Goal: Information Seeking & Learning: Check status

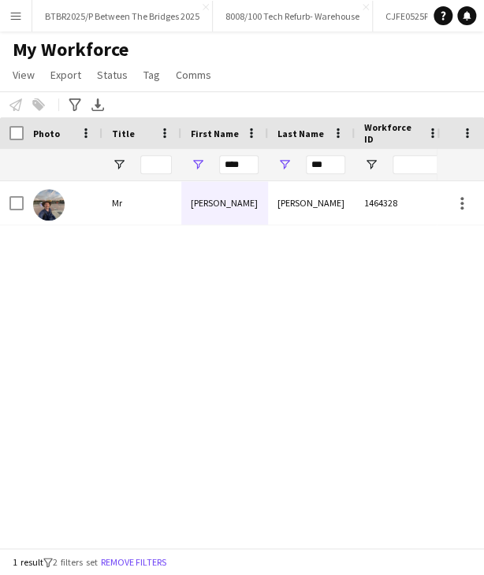
scroll to position [0, 3534]
type input "****"
type input "*"
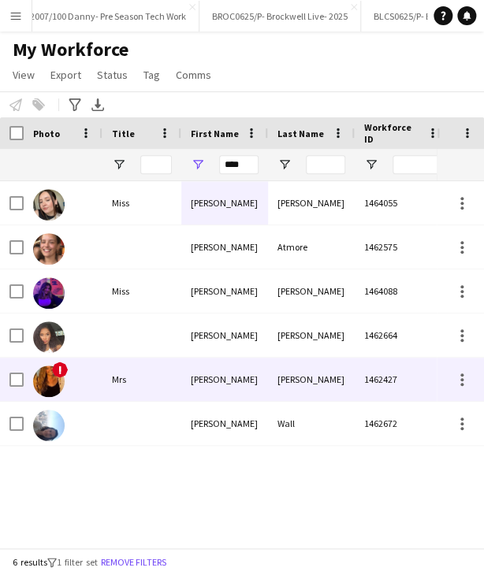
click at [374, 395] on div "1462427" at bounding box center [402, 379] width 95 height 43
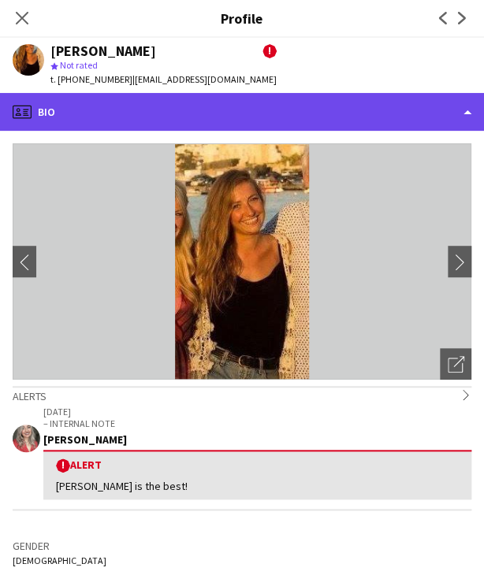
click at [292, 105] on div "profile Bio" at bounding box center [242, 112] width 484 height 38
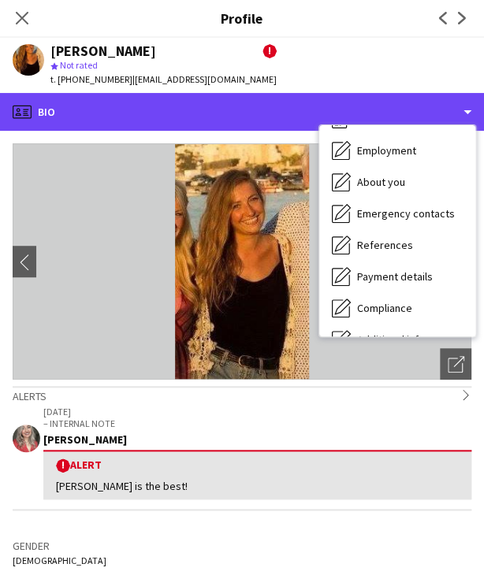
scroll to position [180, 0]
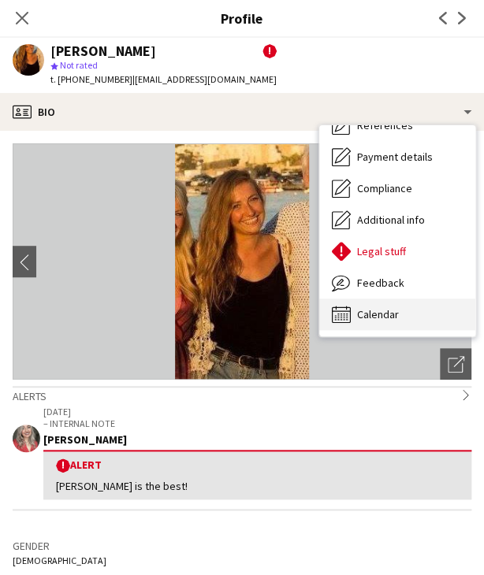
click at [407, 310] on div "Calendar Calendar" at bounding box center [397, 315] width 156 height 32
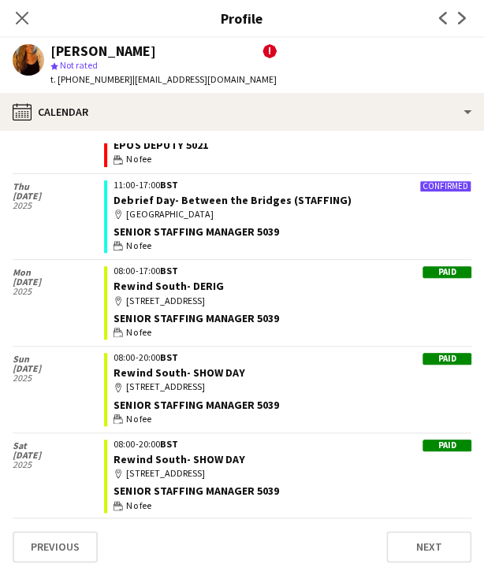
scroll to position [158, 0]
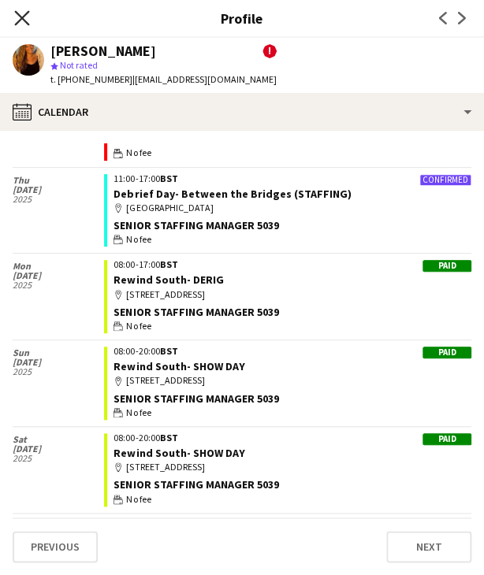
click at [19, 18] on icon "Close pop-in" at bounding box center [21, 17] width 15 height 15
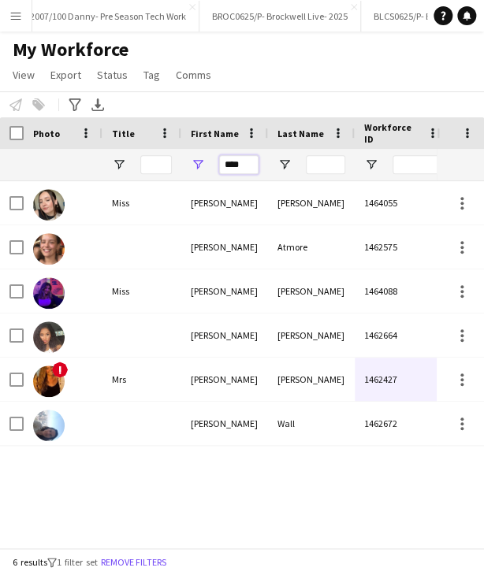
click at [240, 162] on input "****" at bounding box center [238, 164] width 39 height 19
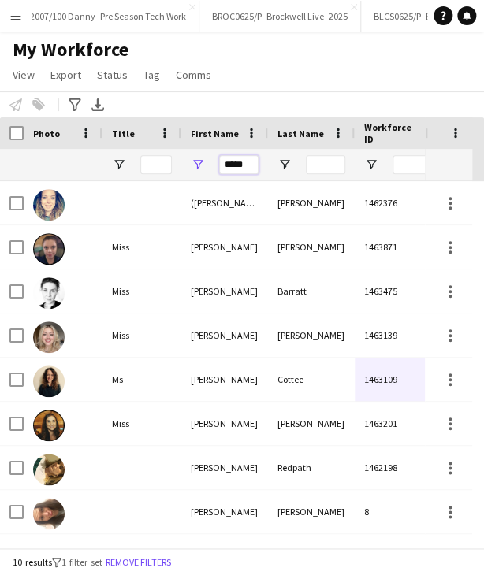
type input "*****"
click at [329, 169] on input "Last Name Filter Input" at bounding box center [325, 164] width 39 height 19
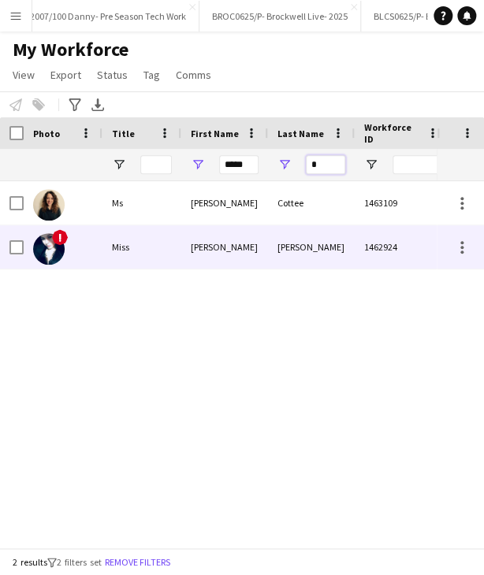
type input "*"
click at [305, 247] on div "[PERSON_NAME]" at bounding box center [311, 246] width 87 height 43
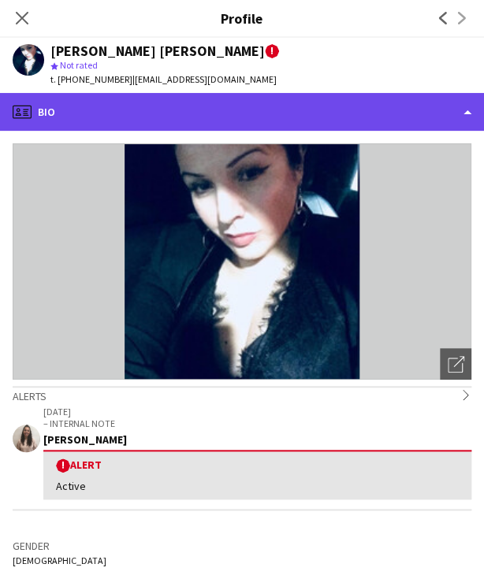
click at [245, 108] on div "profile Bio" at bounding box center [242, 112] width 484 height 38
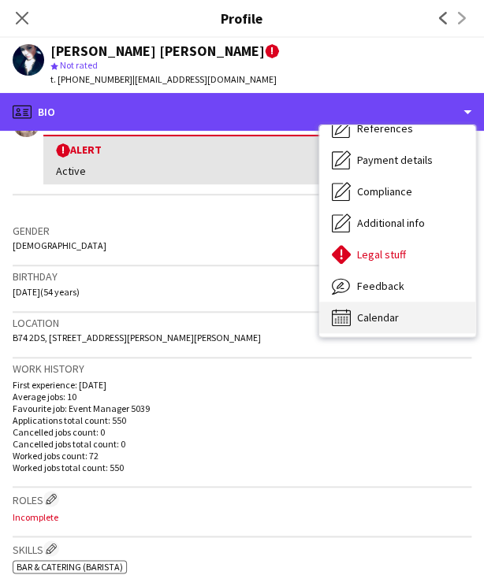
scroll to position [180, 0]
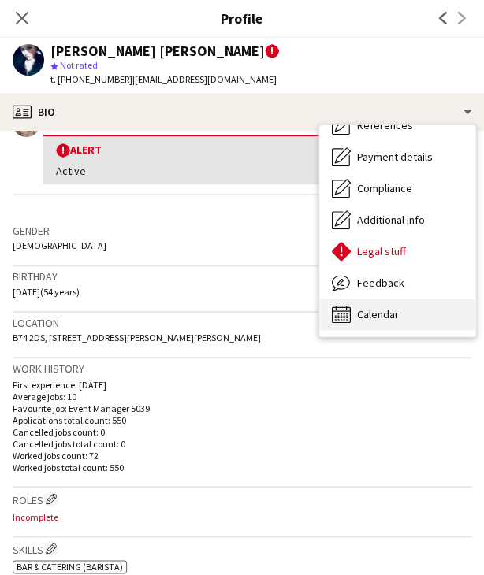
click at [395, 309] on span "Calendar" at bounding box center [378, 314] width 42 height 14
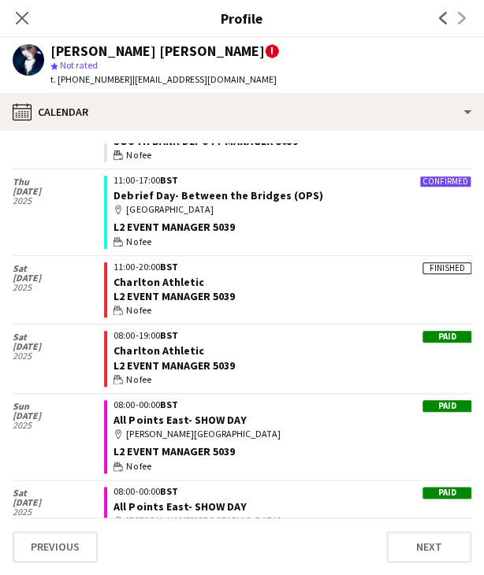
scroll to position [2916, 0]
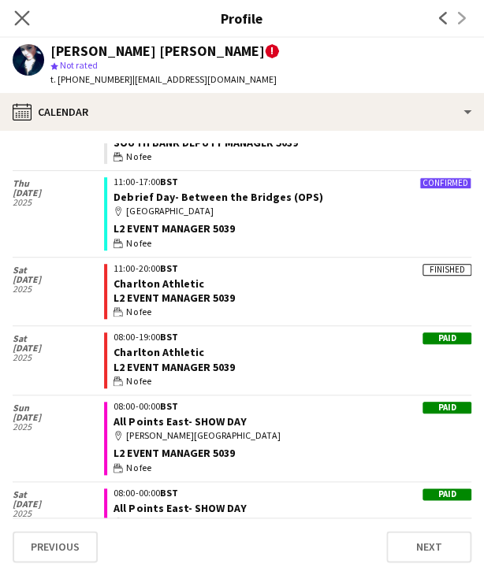
click at [21, 10] on icon "Close pop-in" at bounding box center [21, 17] width 15 height 15
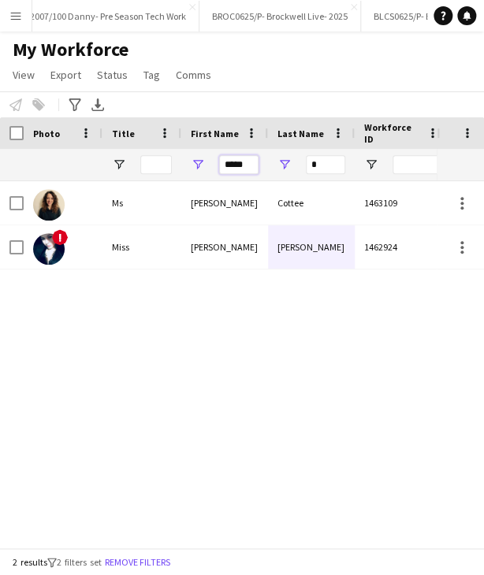
click at [236, 162] on input "*****" at bounding box center [238, 164] width 39 height 19
type input "****"
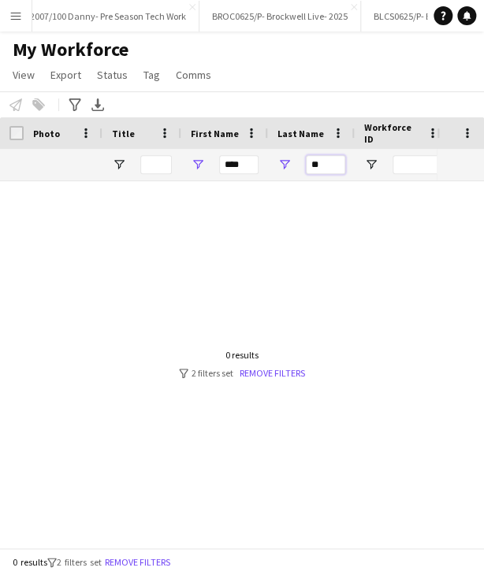
type input "*"
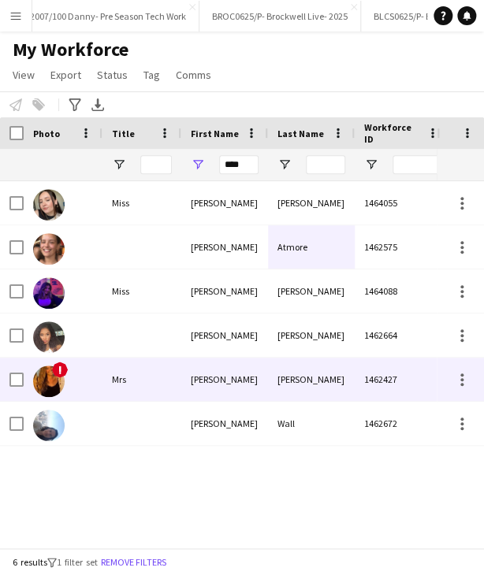
click at [307, 366] on div "[PERSON_NAME]" at bounding box center [311, 379] width 87 height 43
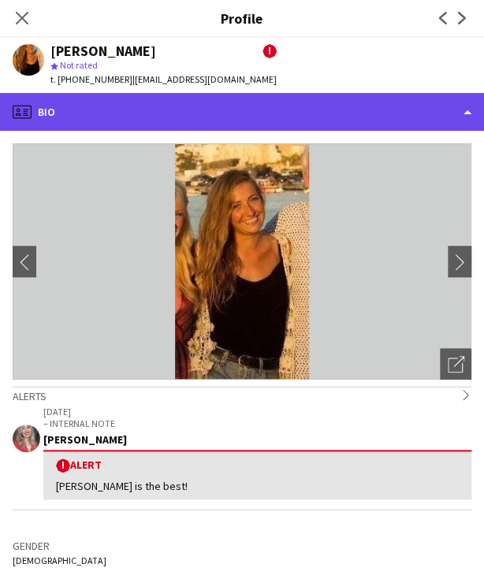
click at [321, 110] on div "profile Bio" at bounding box center [242, 112] width 484 height 38
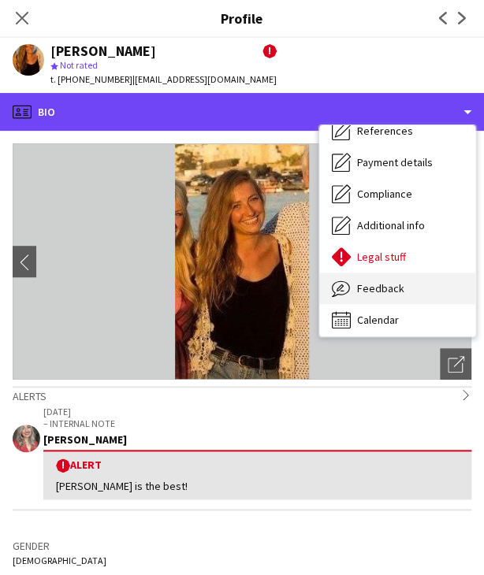
scroll to position [180, 0]
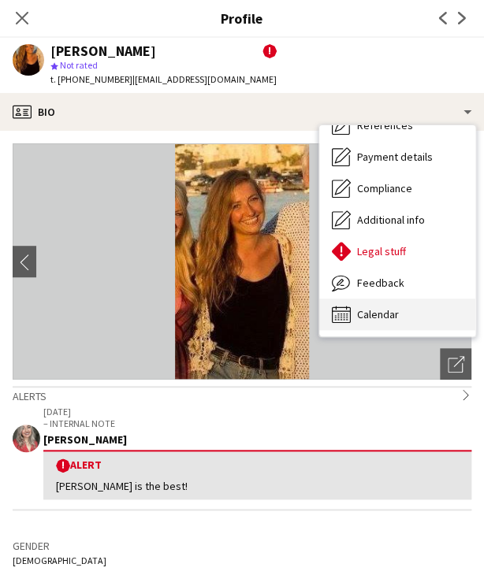
click at [411, 305] on div "Calendar Calendar" at bounding box center [397, 315] width 156 height 32
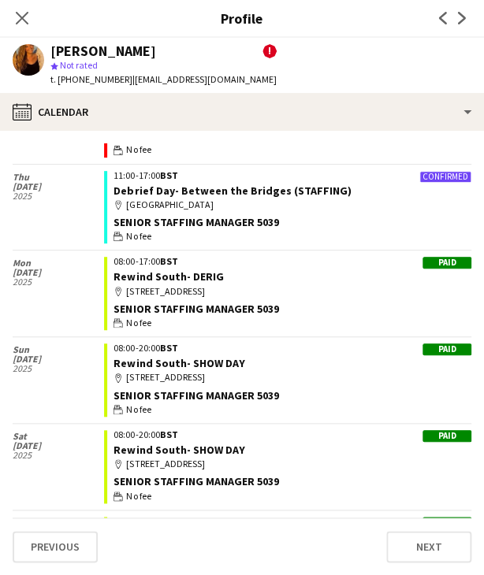
scroll to position [158, 0]
